Goal: Task Accomplishment & Management: Use online tool/utility

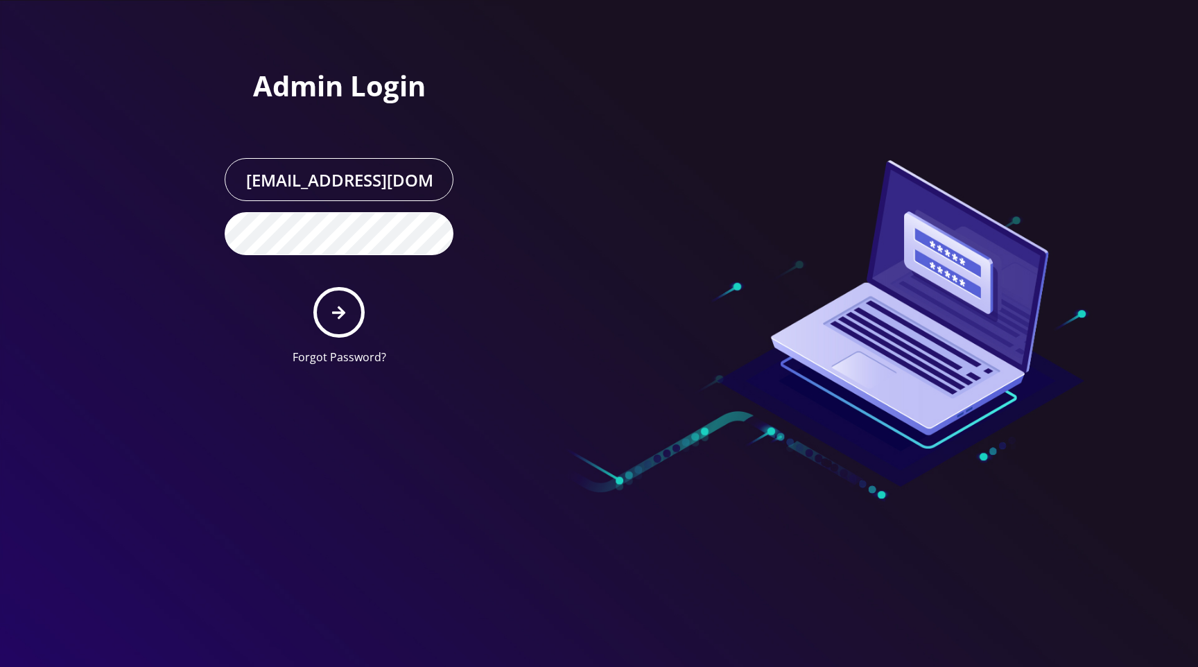
click at [672, 92] on div at bounding box center [796, 188] width 395 height 376
click at [346, 317] on button "submit" at bounding box center [338, 312] width 51 height 51
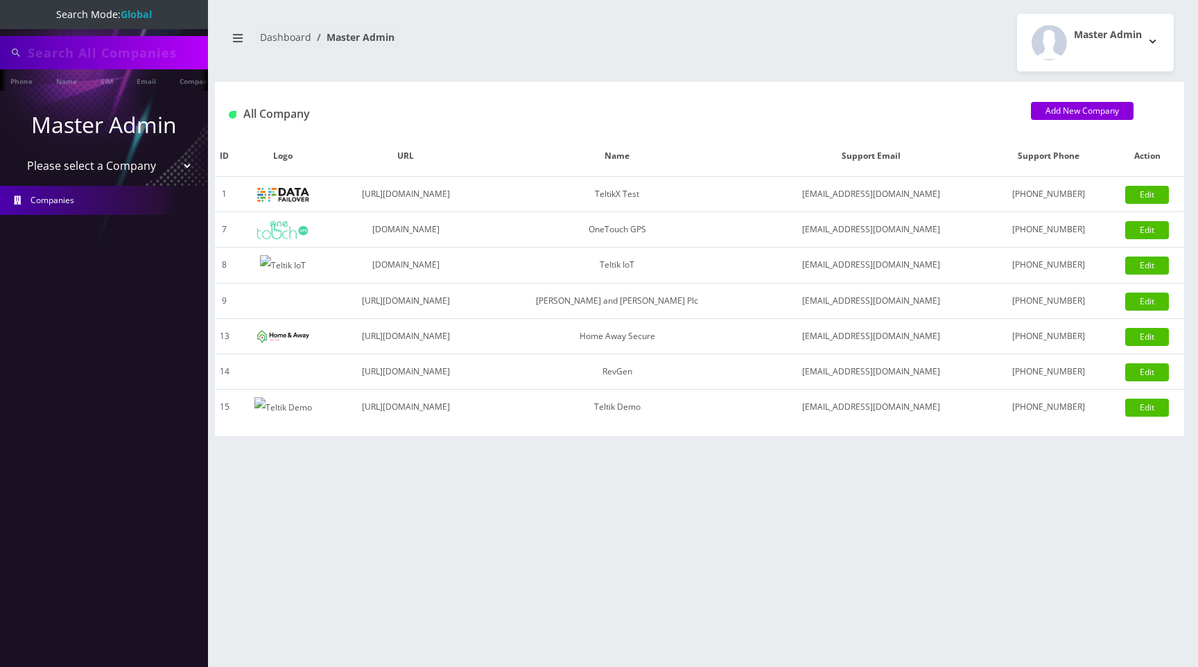
type input "[PERSON_NAME]"
click at [91, 172] on select "Please select a Company TeltikX Test OneTouch GPS Teltik IoT Hale and Serrano P…" at bounding box center [104, 167] width 177 height 26
select select "1"
click at [16, 154] on select "Please select a Company TeltikX Test OneTouch GPS Teltik IoT Hale and Serrano P…" at bounding box center [104, 167] width 177 height 26
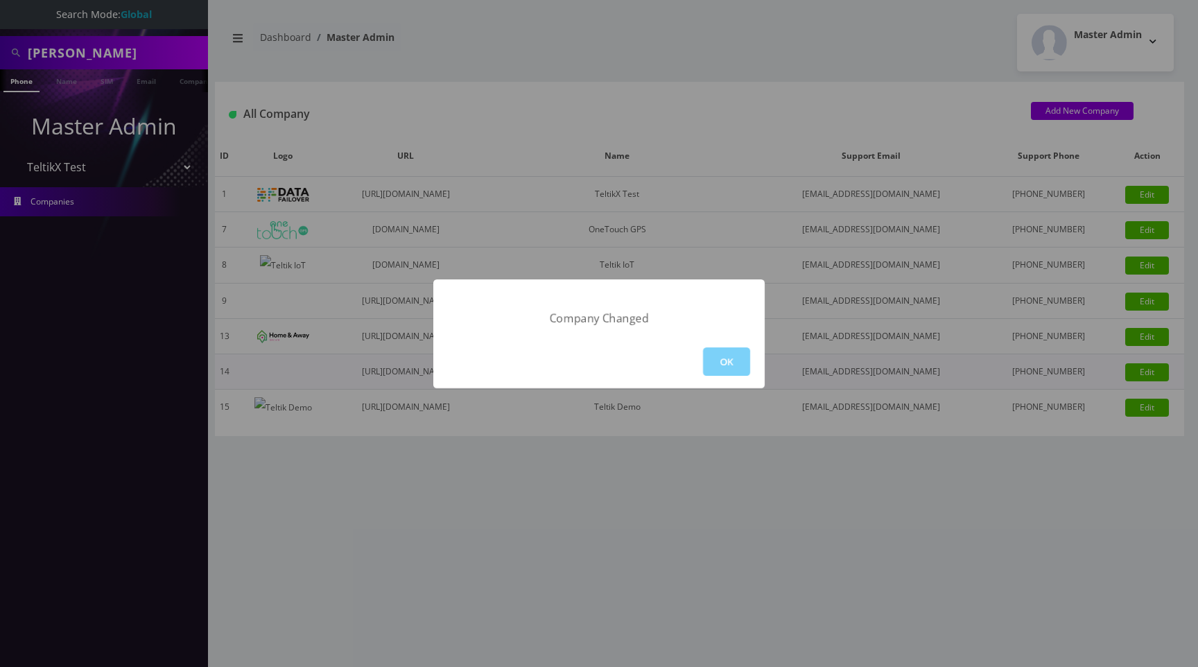
click at [718, 360] on button "OK" at bounding box center [726, 361] width 47 height 28
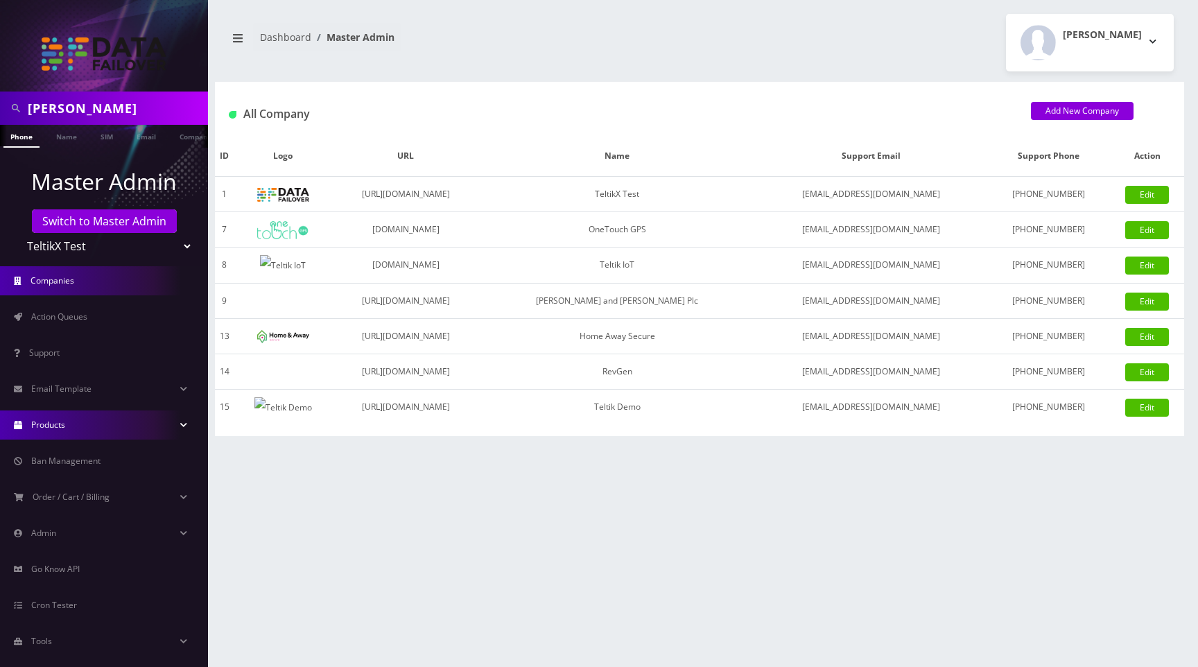
scroll to position [17, 0]
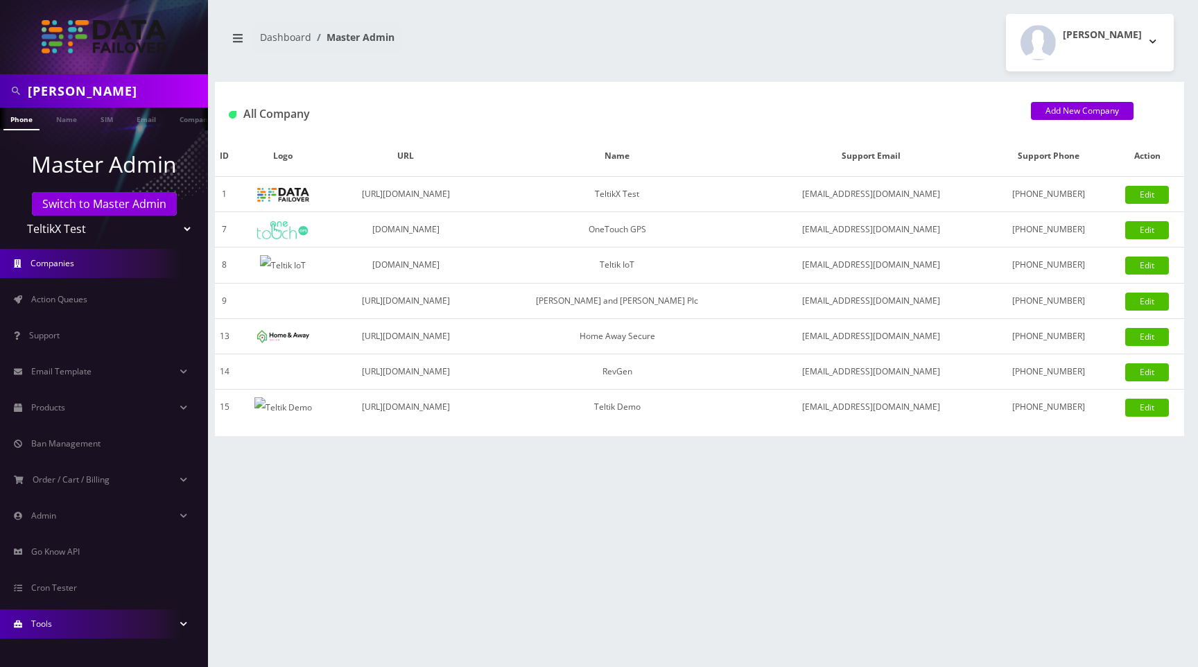
click at [58, 632] on link "Tools" at bounding box center [104, 623] width 208 height 29
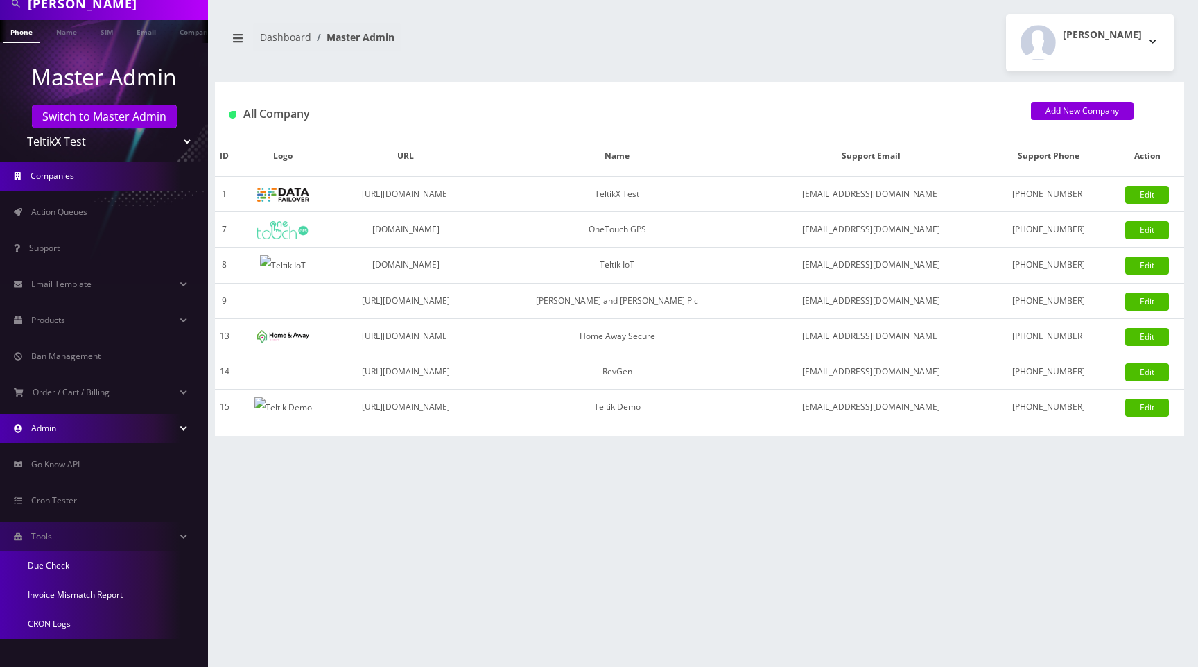
click at [75, 423] on link "Admin" at bounding box center [104, 428] width 208 height 29
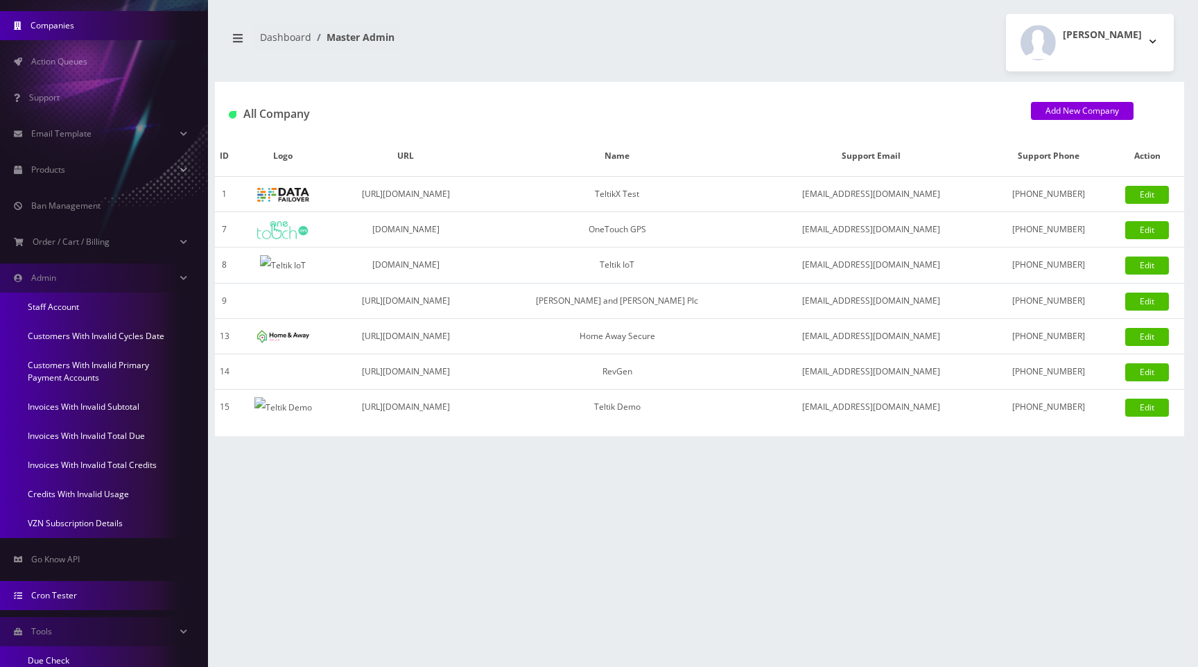
scroll to position [350, 0]
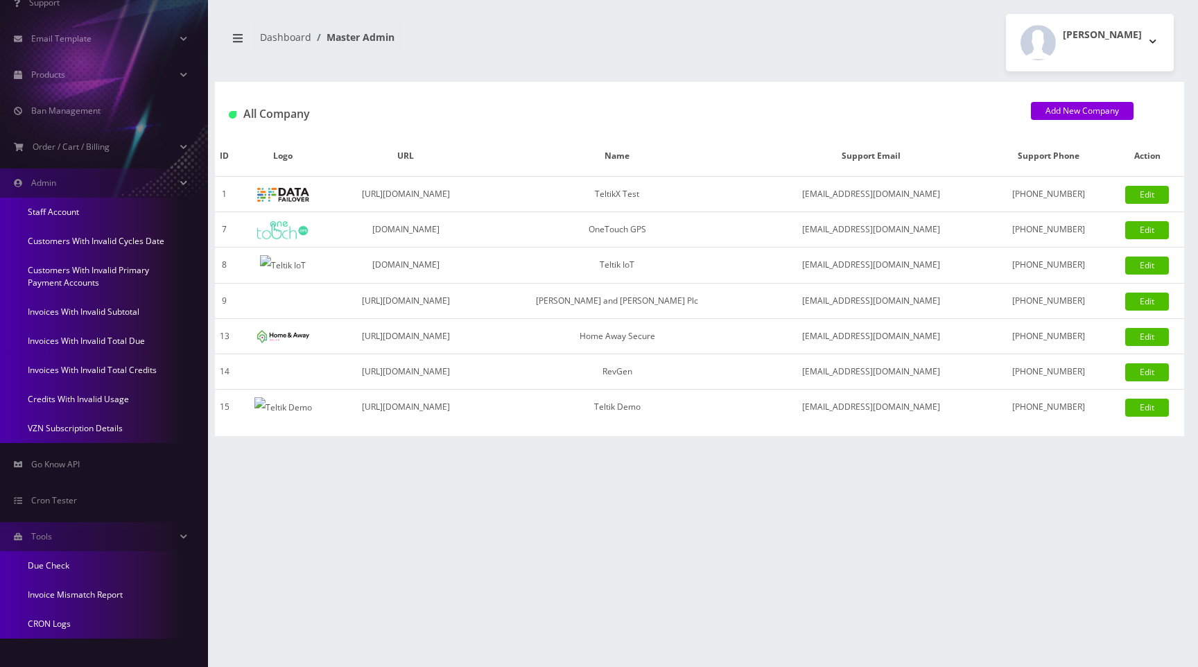
drag, startPoint x: 82, startPoint y: 593, endPoint x: 102, endPoint y: 593, distance: 20.1
click at [82, 593] on link "Invoice Mismatch Report" at bounding box center [104, 594] width 208 height 29
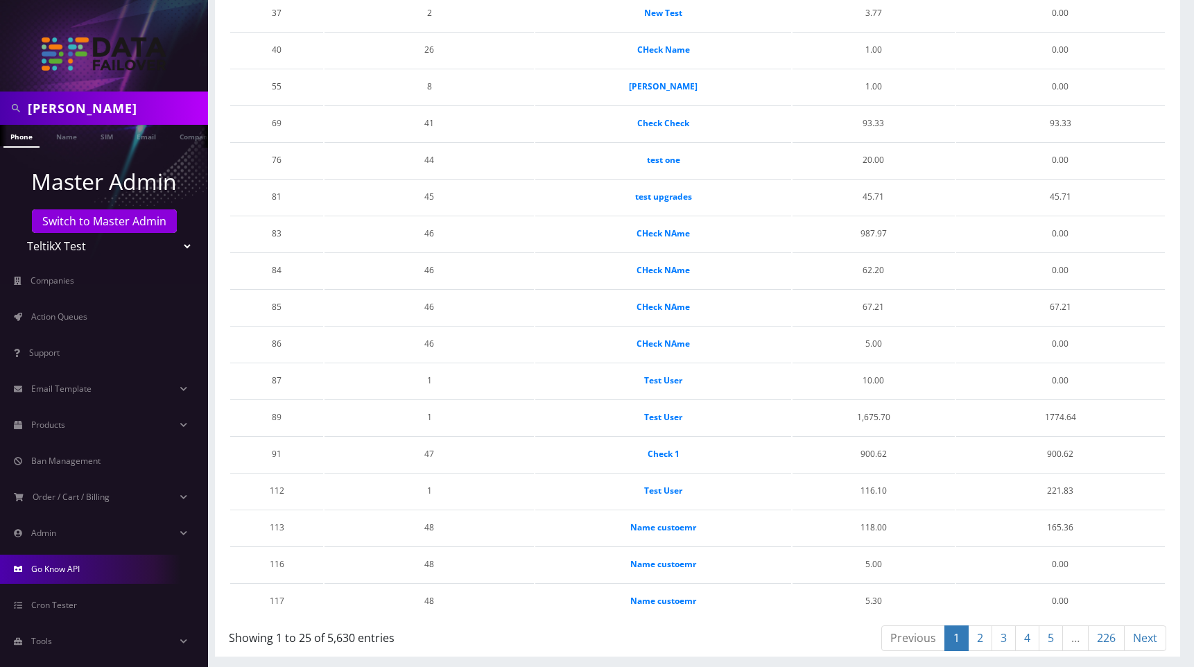
scroll to position [17, 0]
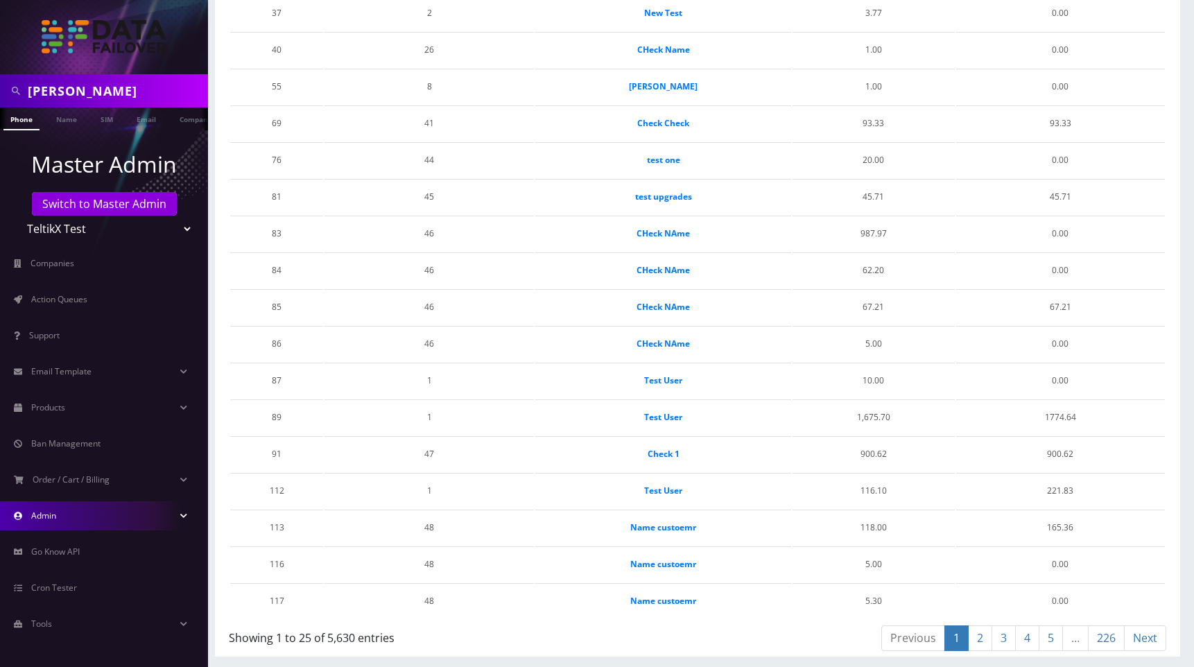
click at [90, 525] on link "Admin" at bounding box center [104, 515] width 208 height 29
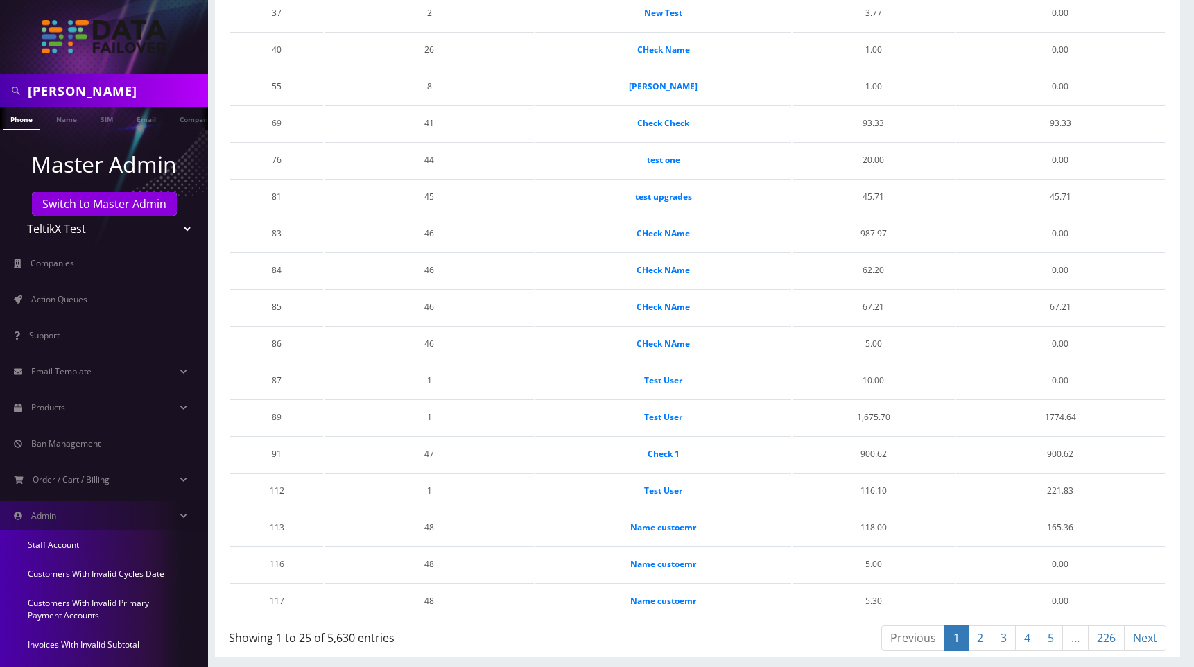
scroll to position [263, 0]
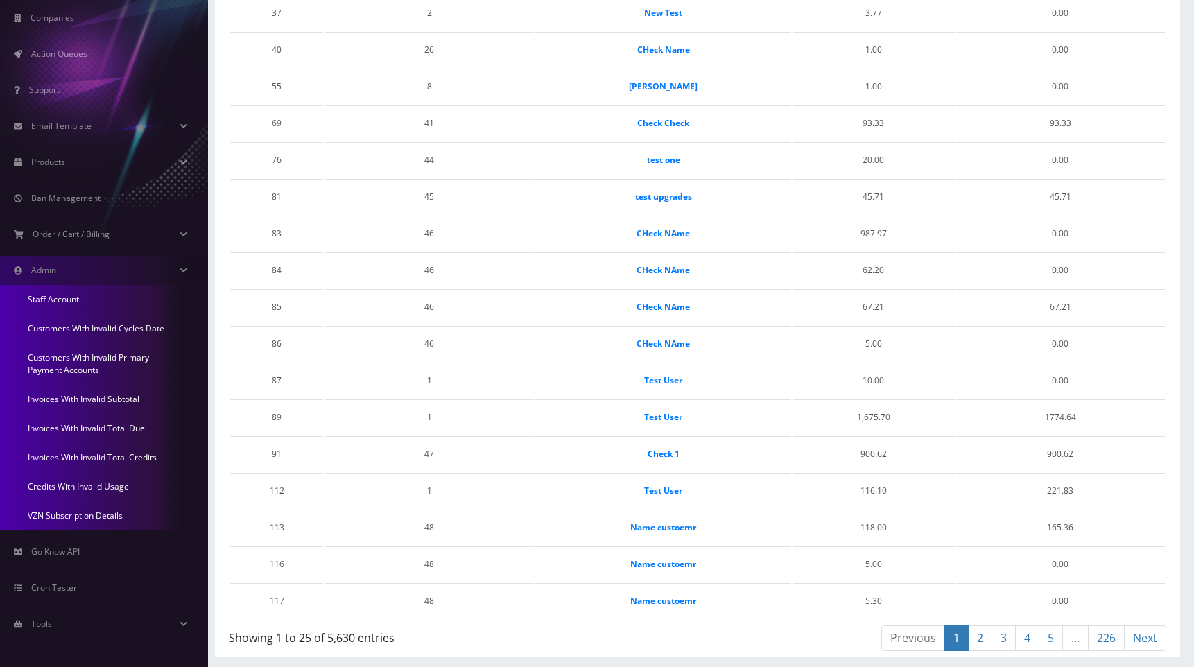
click at [117, 428] on link "Invoices With Invalid Total Due" at bounding box center [104, 428] width 208 height 29
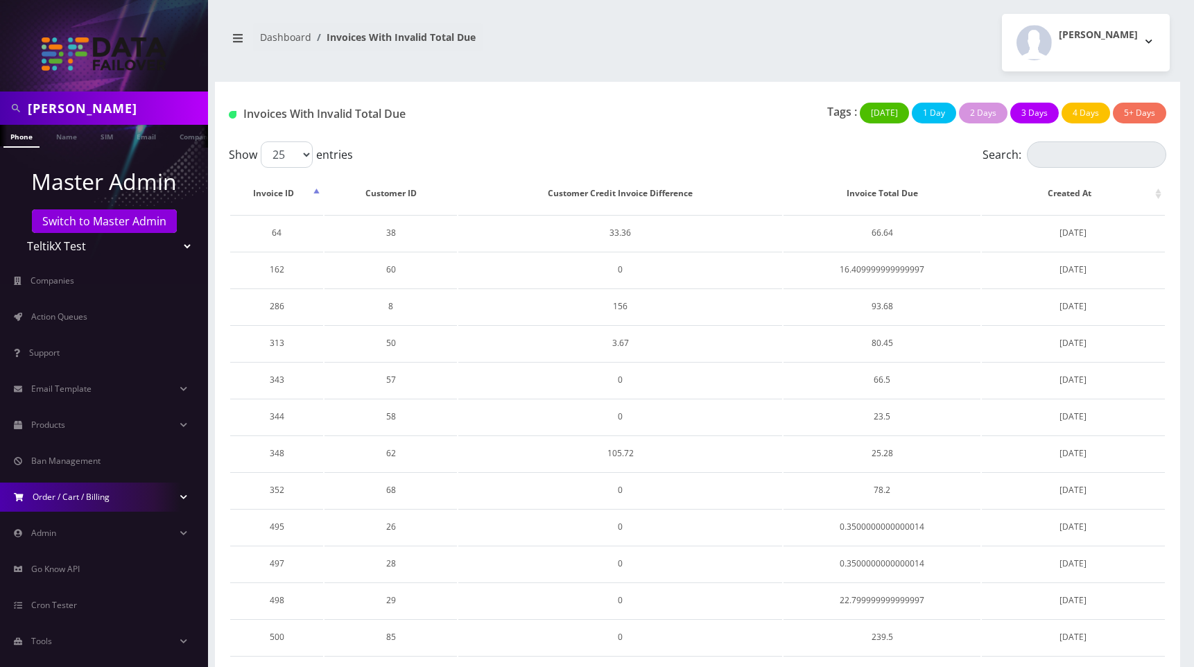
scroll to position [17, 0]
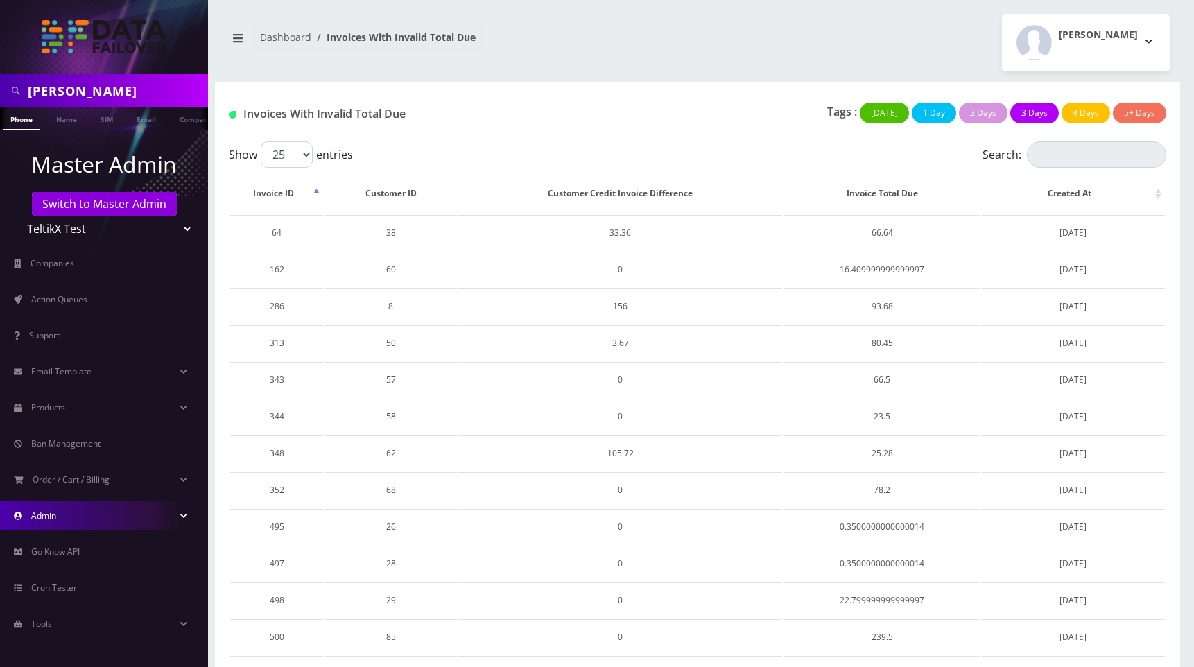
click at [82, 511] on link "Admin" at bounding box center [104, 515] width 208 height 29
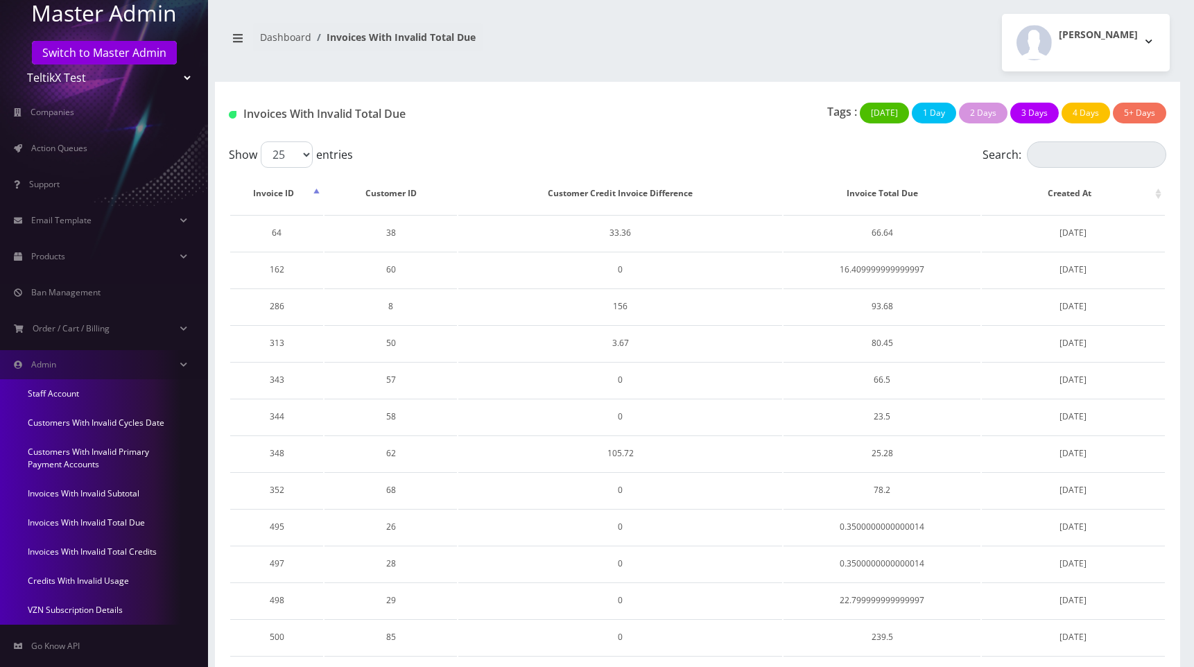
scroll to position [263, 0]
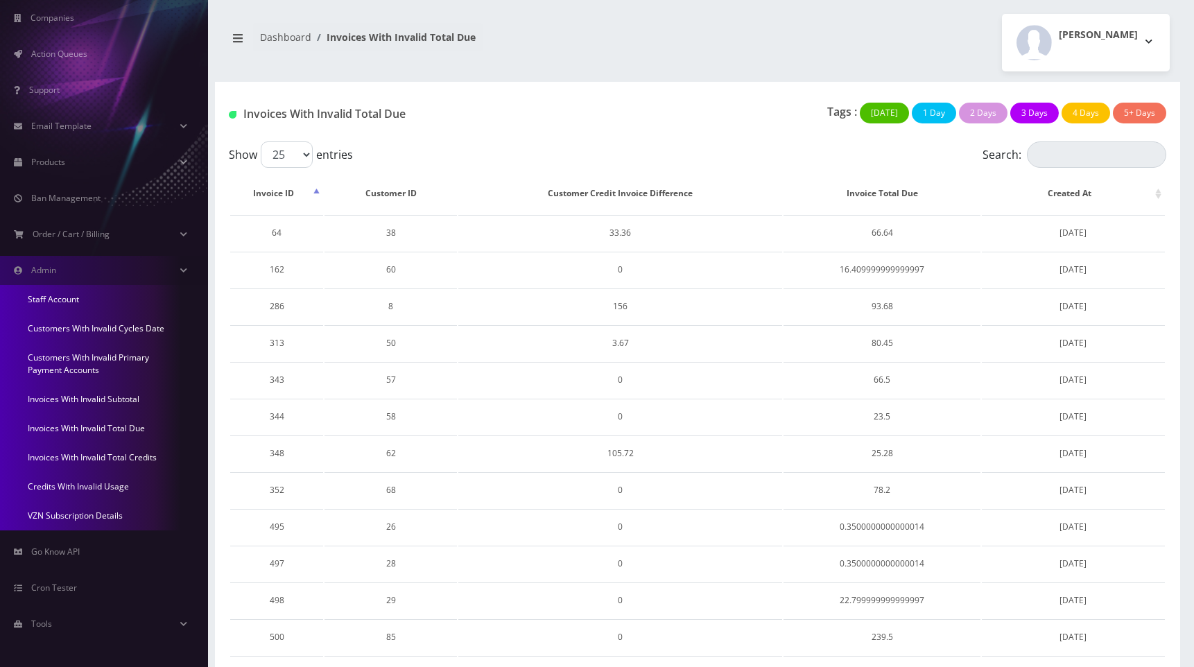
click at [105, 401] on link "Invoices With Invalid Subtotal" at bounding box center [104, 399] width 208 height 29
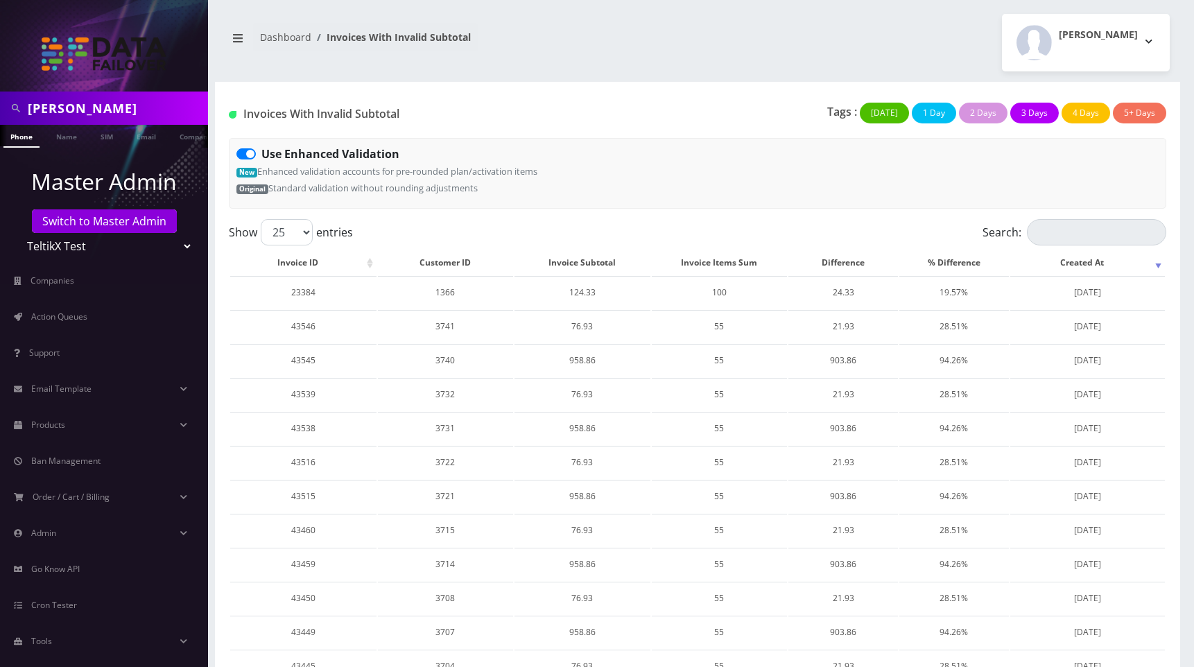
click at [261, 155] on label "Use Enhanced Validation" at bounding box center [330, 154] width 138 height 17
click at [261, 155] on input "Use Enhanced Validation" at bounding box center [265, 150] width 9 height 9
checkbox input "false"
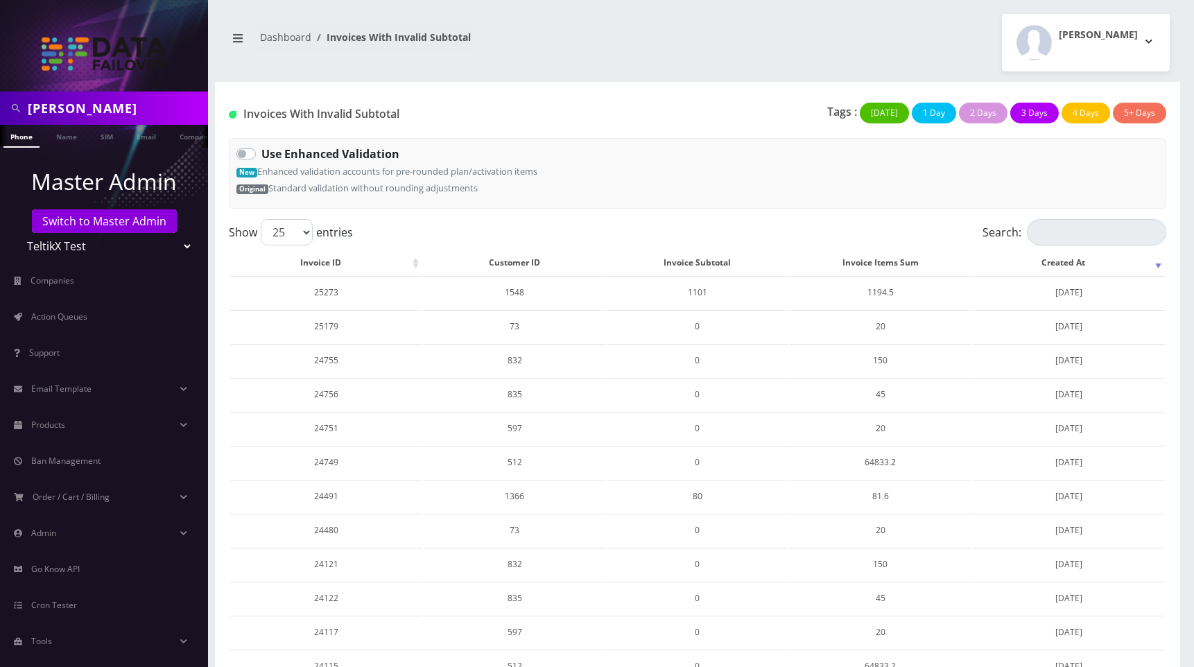
click at [261, 157] on label "Use Enhanced Validation" at bounding box center [330, 154] width 138 height 17
click at [261, 155] on input "Use Enhanced Validation" at bounding box center [265, 150] width 9 height 9
checkbox input "true"
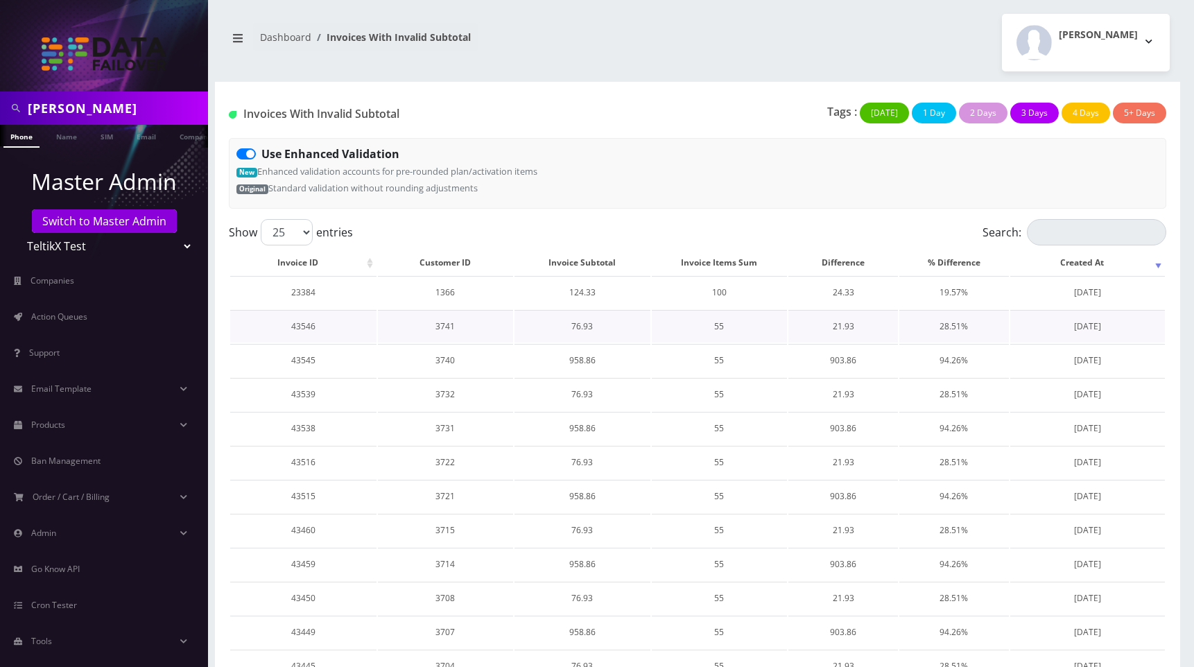
scroll to position [505, 0]
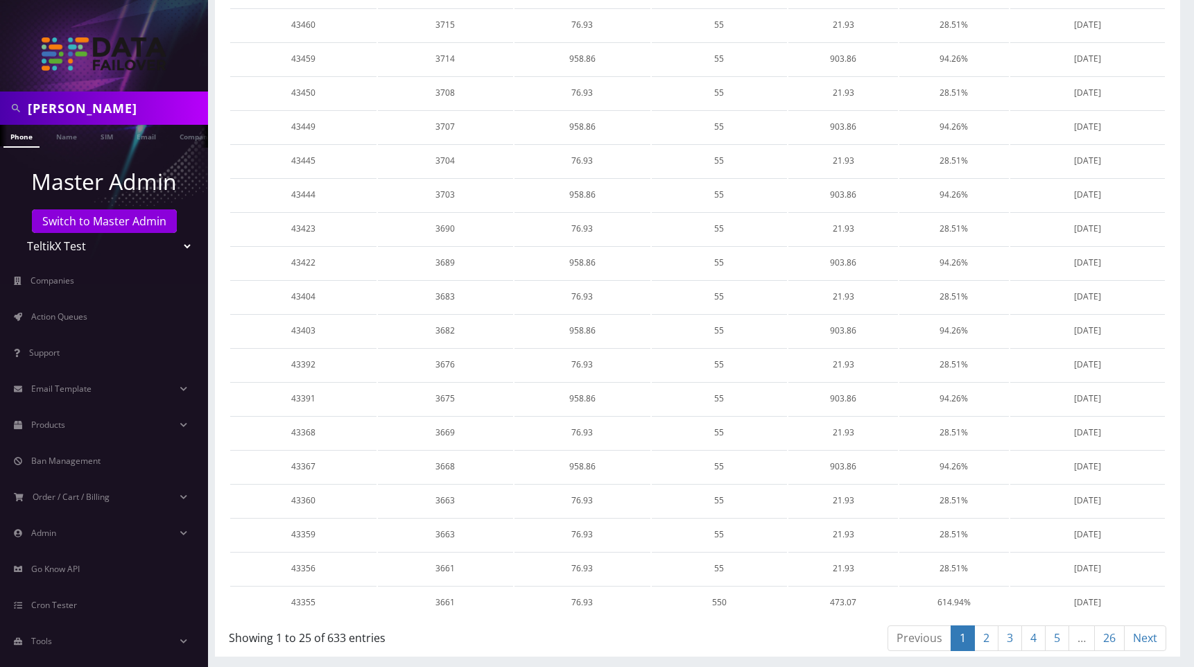
drag, startPoint x: 1110, startPoint y: 637, endPoint x: 1047, endPoint y: 608, distance: 68.8
click at [1109, 637] on link "26" at bounding box center [1109, 638] width 30 height 26
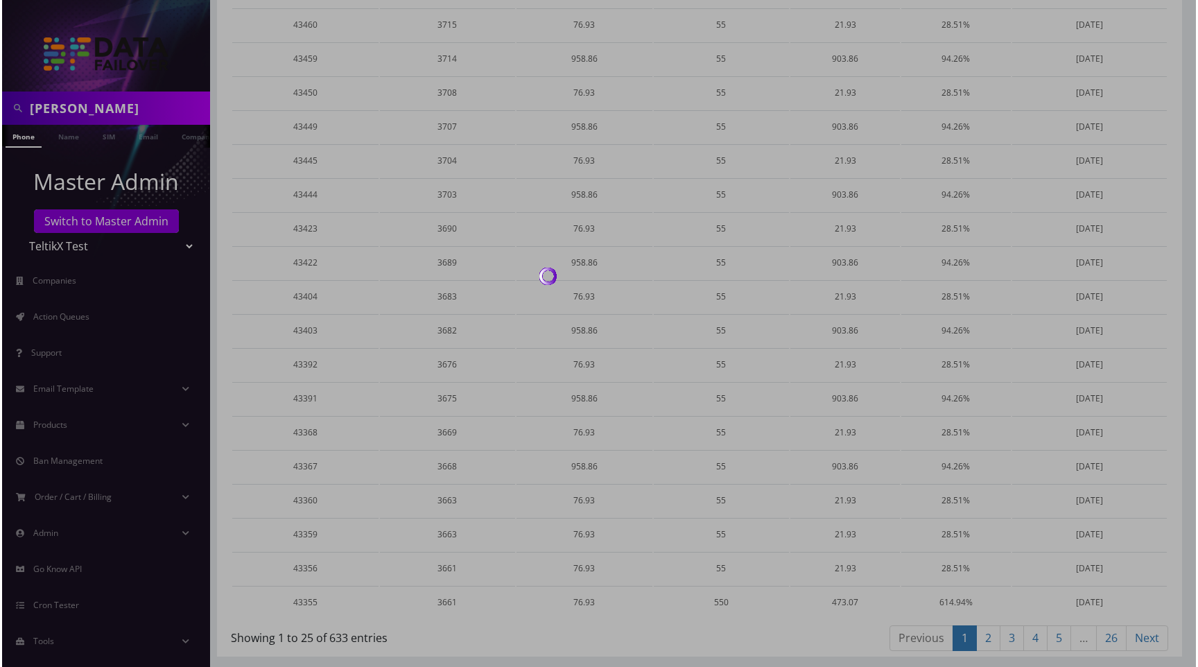
scroll to position [0, 0]
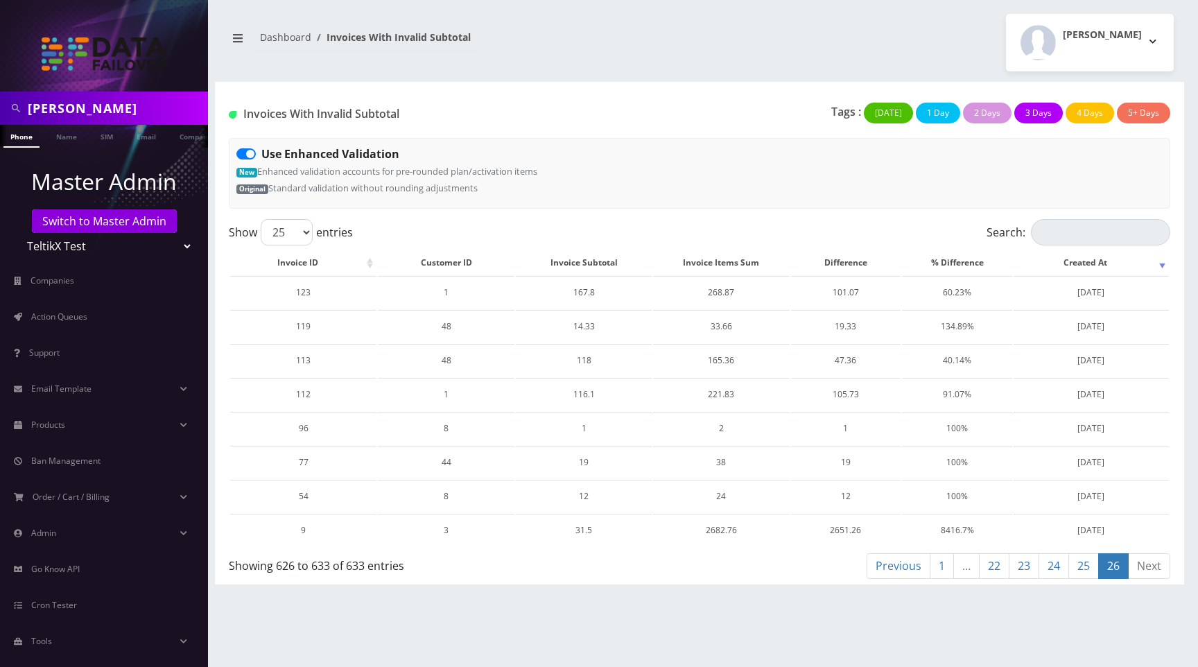
click at [995, 567] on link "22" at bounding box center [994, 566] width 30 height 26
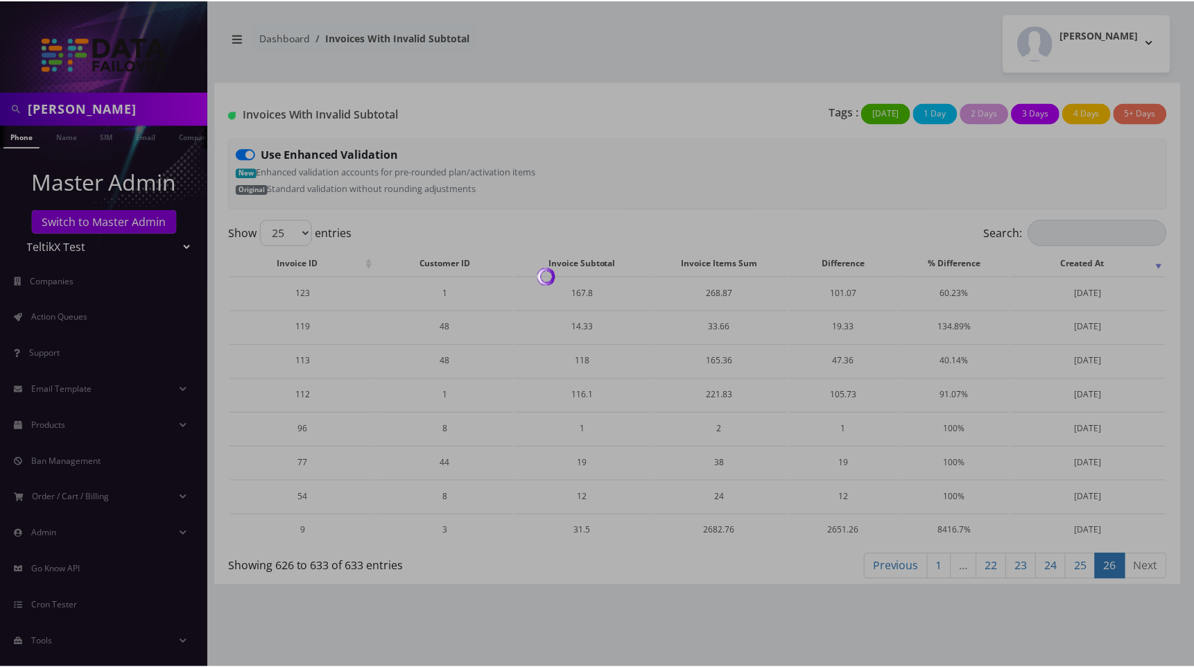
scroll to position [505, 0]
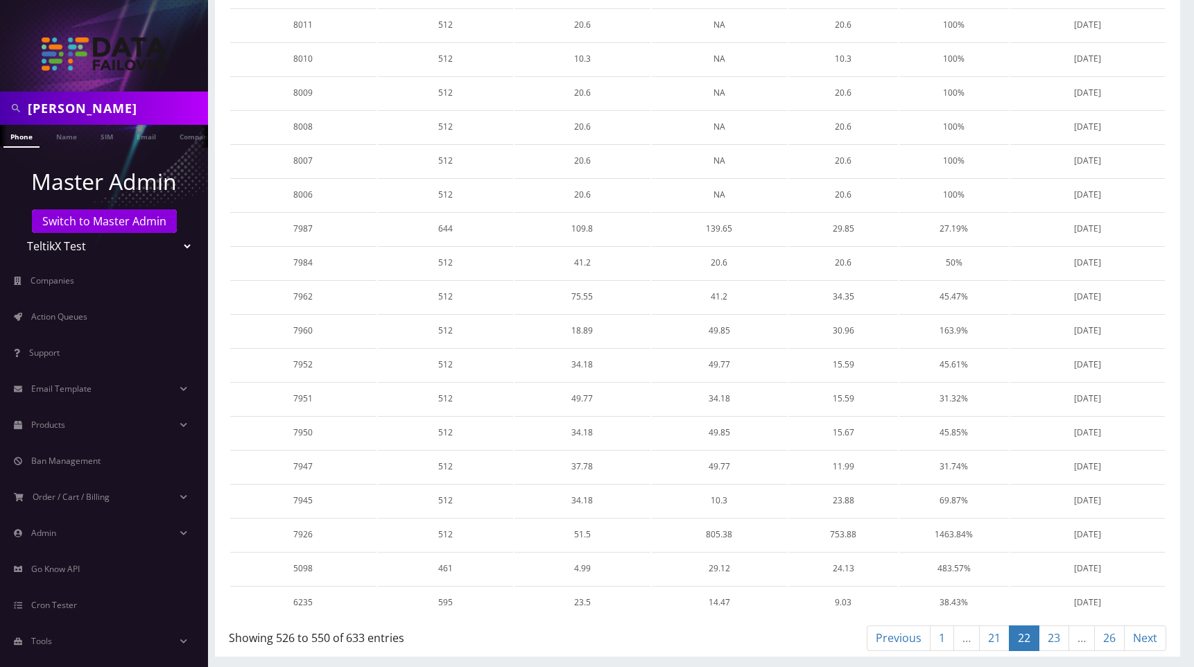
click at [933, 637] on link "1" at bounding box center [941, 638] width 24 height 26
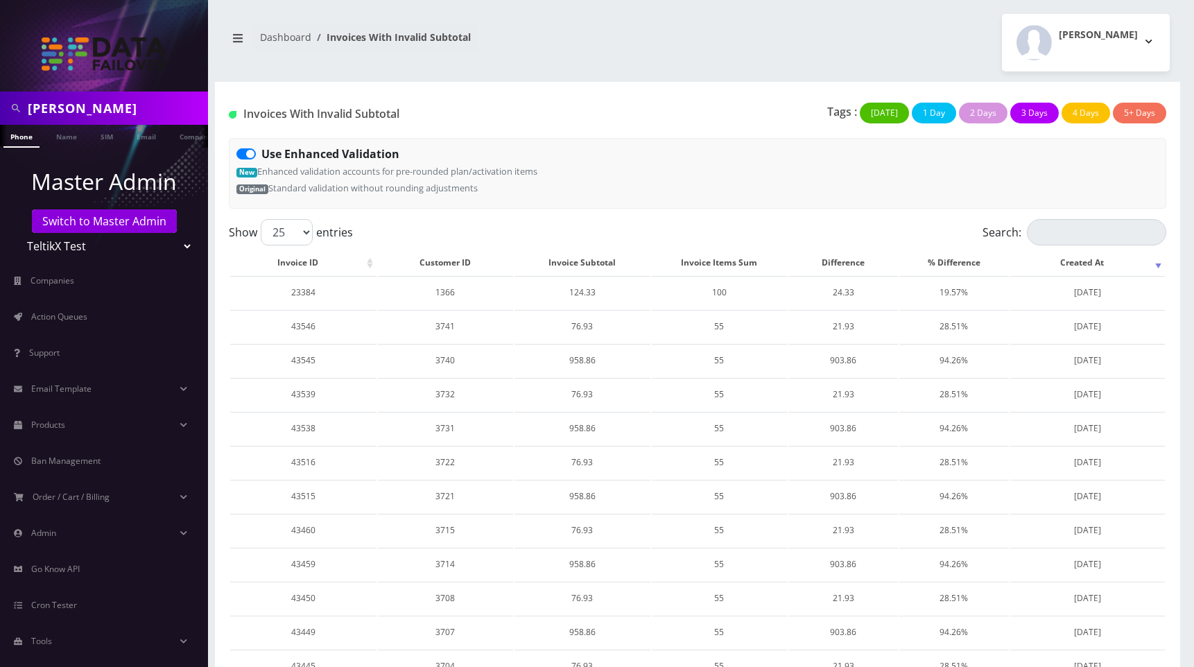
click at [787, 37] on div "Moshe Gorin Logout" at bounding box center [938, 43] width 482 height 58
